Goal: Task Accomplishment & Management: Manage account settings

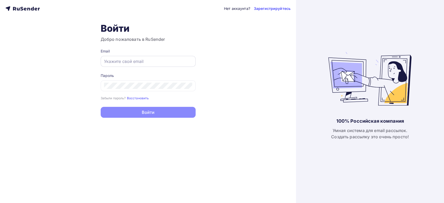
click at [151, 61] on input "text" at bounding box center [148, 61] width 88 height 6
paste input "[PERSON_NAME][EMAIL_ADDRESS][DOMAIN_NAME]"
type input "[PERSON_NAME][EMAIL_ADDRESS][DOMAIN_NAME]"
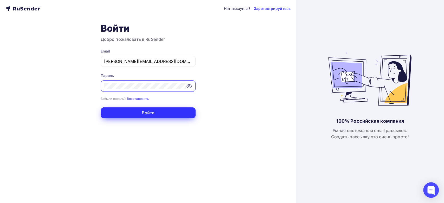
click at [110, 114] on button "Войти" at bounding box center [148, 112] width 95 height 11
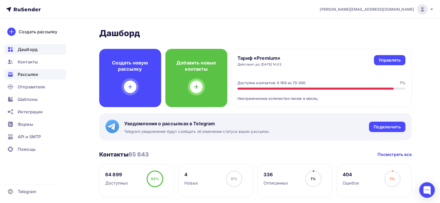
click at [27, 74] on span "Рассылки" at bounding box center [28, 74] width 20 height 6
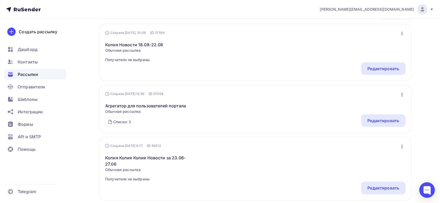
scroll to position [78, 0]
